Goal: Find specific page/section: Find specific page/section

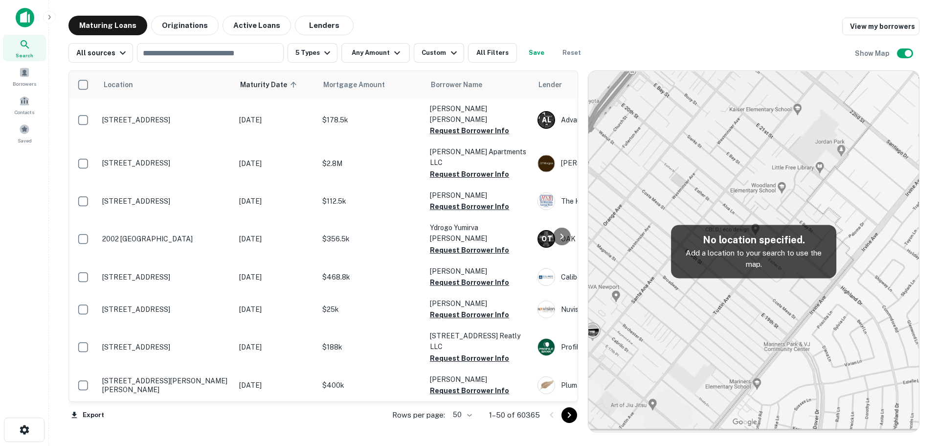
scroll to position [510, 0]
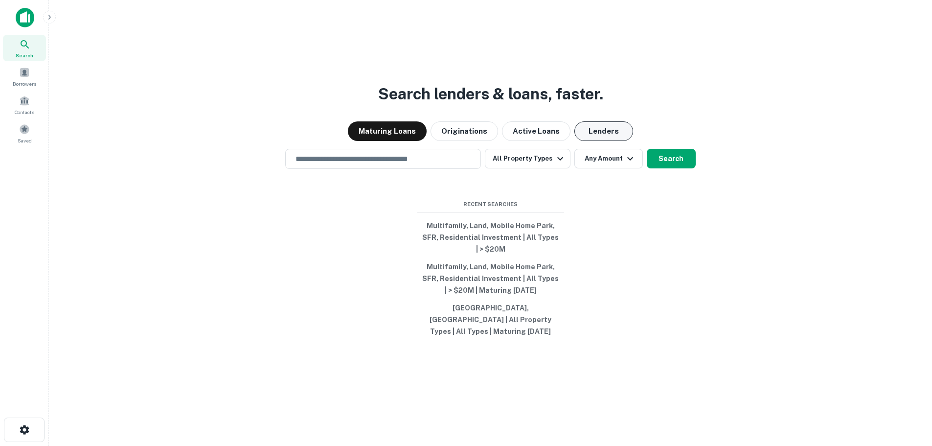
click at [586, 129] on button "Lenders" at bounding box center [603, 131] width 59 height 20
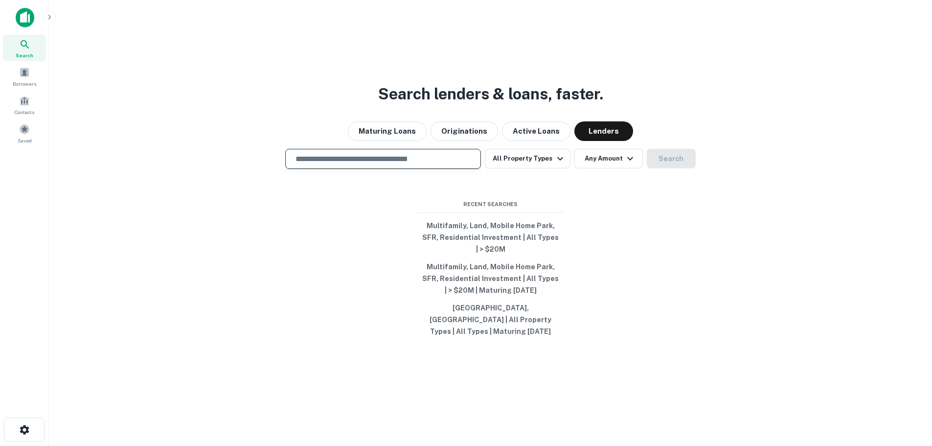
click at [411, 159] on input "text" at bounding box center [383, 158] width 187 height 11
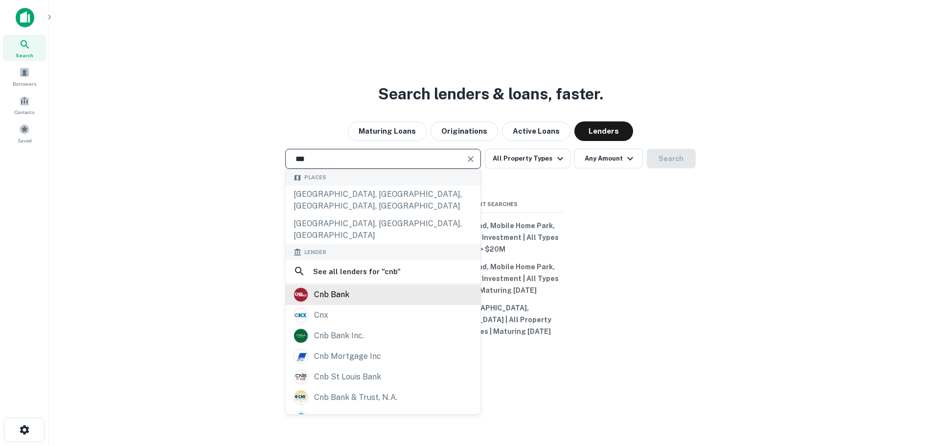
type input "***"
click at [369, 287] on div "cnb bank" at bounding box center [383, 294] width 179 height 15
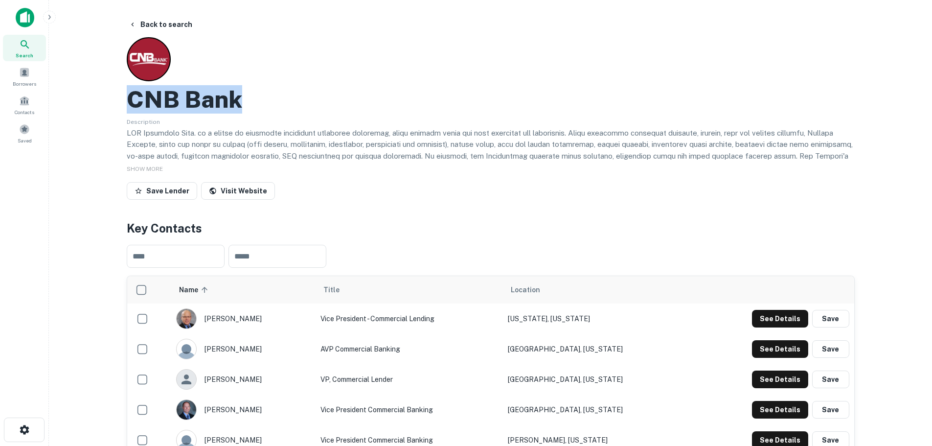
drag, startPoint x: 126, startPoint y: 102, endPoint x: 243, endPoint y: 95, distance: 117.6
copy h2 "CNB Bank"
click at [155, 171] on span "SHOW MORE" at bounding box center [145, 168] width 36 height 7
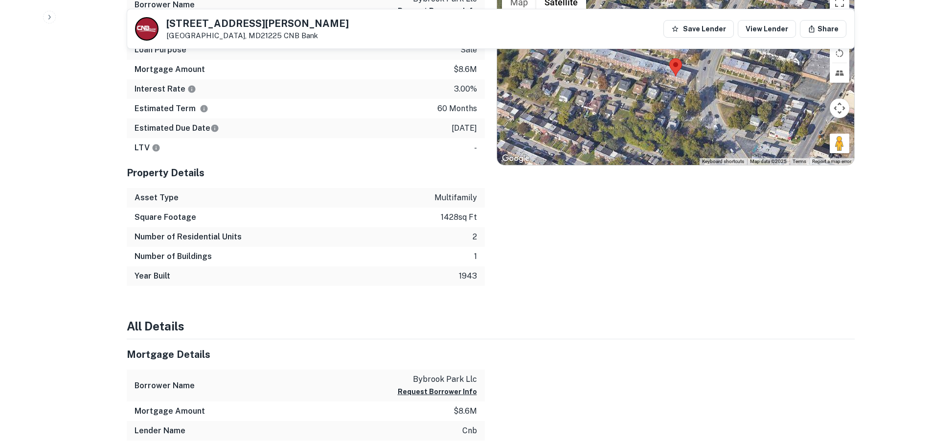
scroll to position [245, 0]
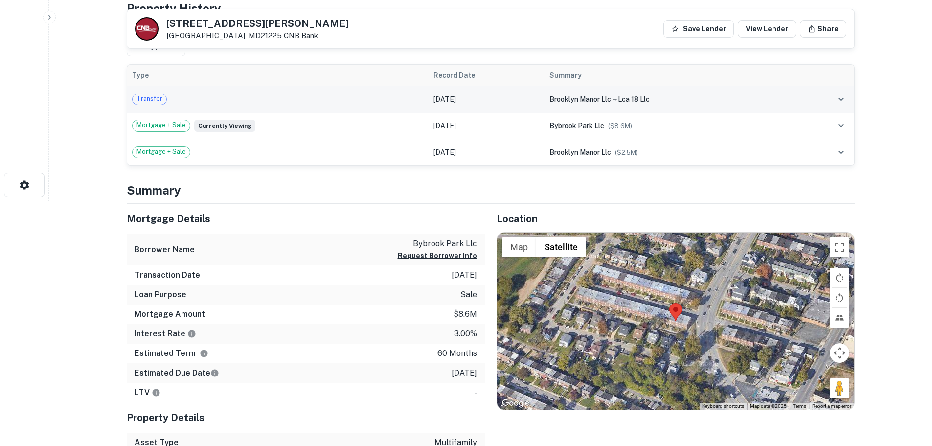
click at [526, 95] on td "[DATE]" at bounding box center [487, 99] width 116 height 26
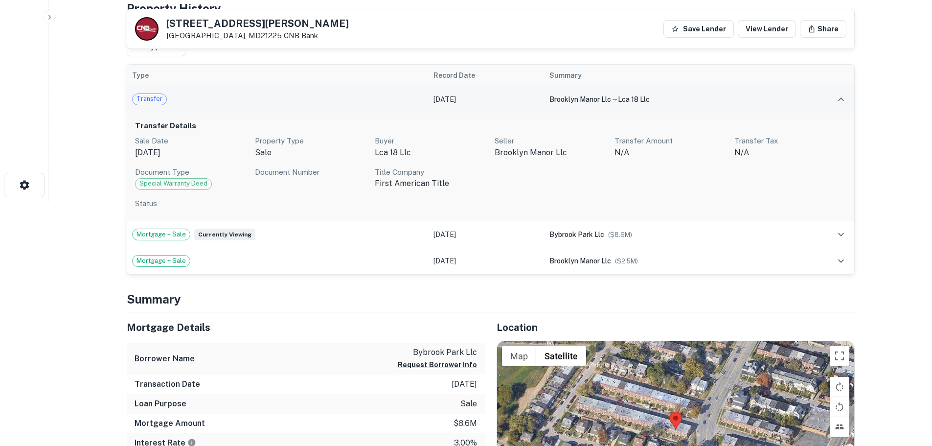
click at [517, 103] on td "[DATE]" at bounding box center [487, 99] width 116 height 26
